Goal: Find specific page/section

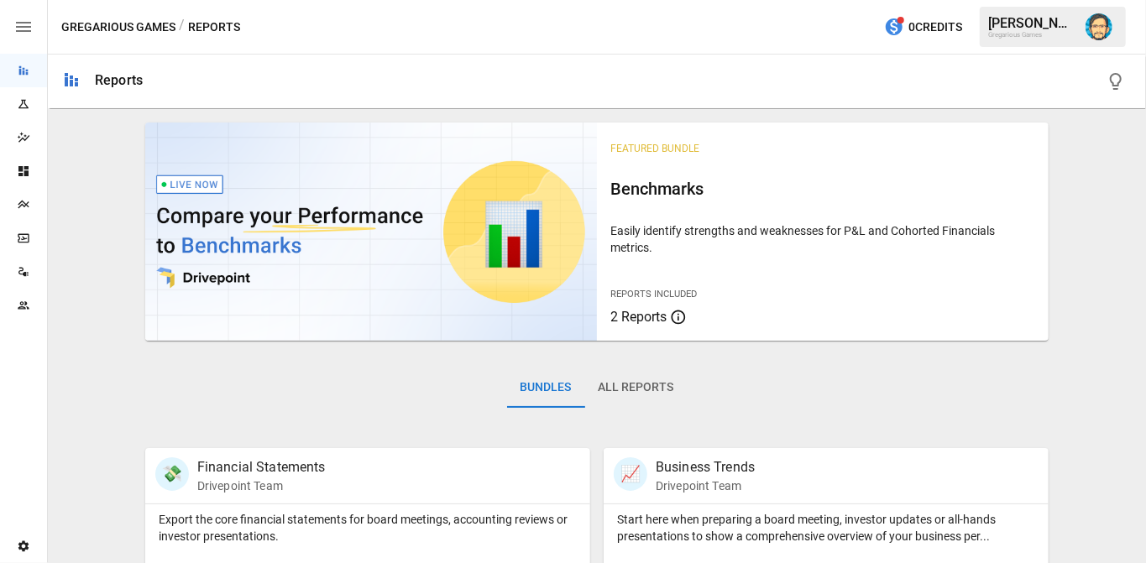
click at [24, 546] on icon "Settings" at bounding box center [23, 546] width 13 height 13
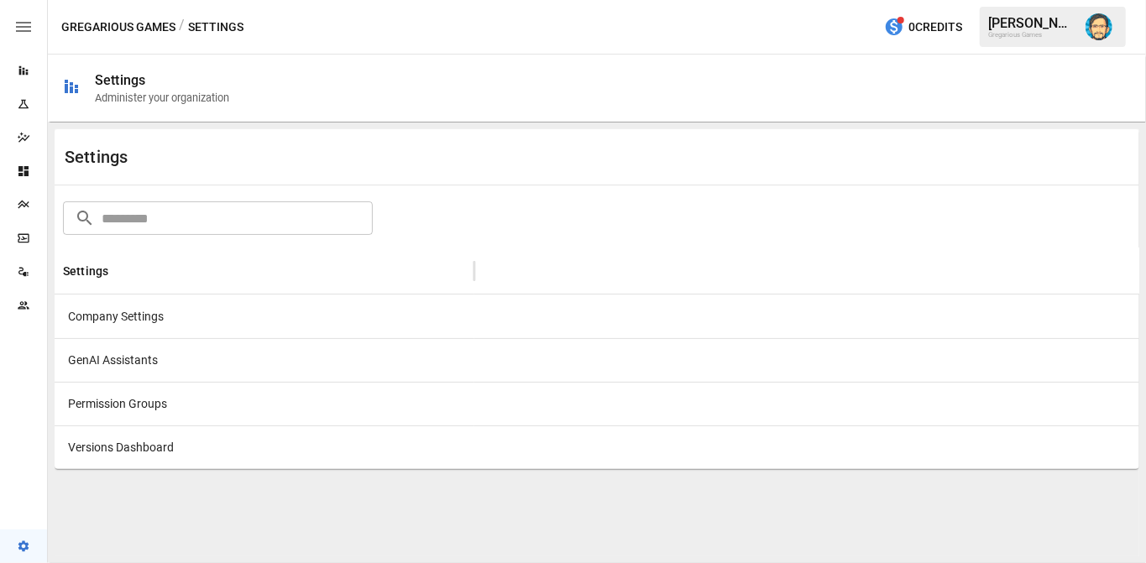
click at [123, 352] on div "GenAI Assistants" at bounding box center [265, 360] width 420 height 44
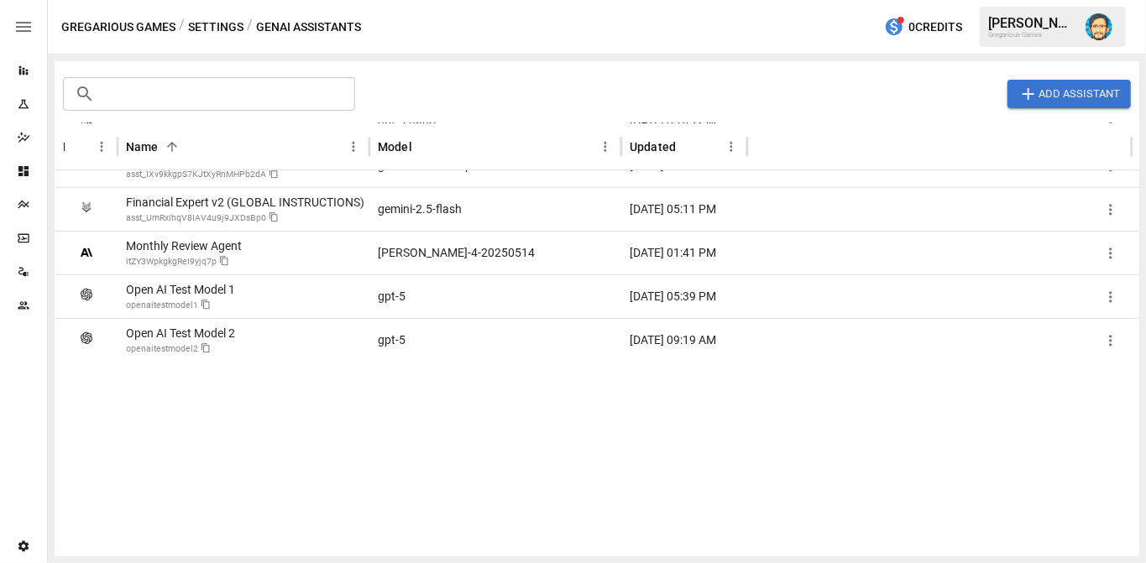
scroll to position [163, 0]
